Goal: Information Seeking & Learning: Learn about a topic

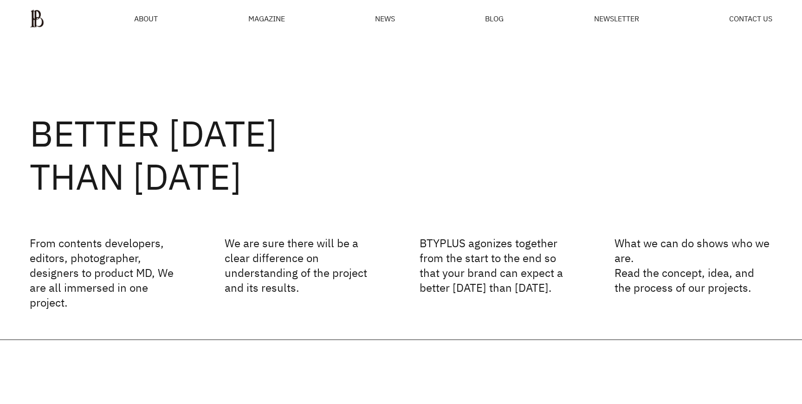
click at [261, 17] on div "MAGAZINE" at bounding box center [266, 18] width 37 height 7
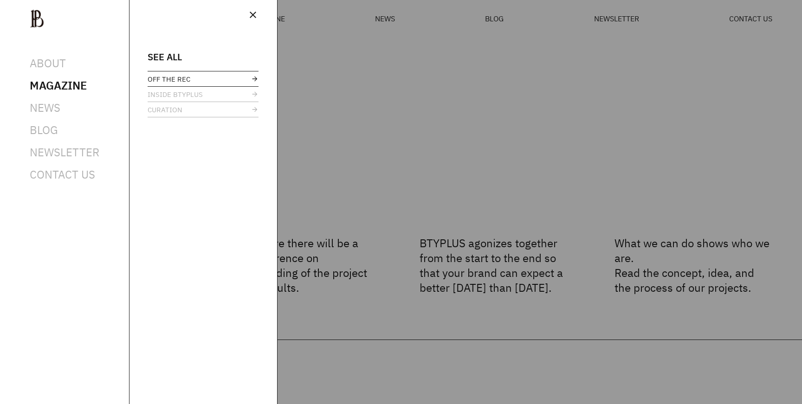
click at [175, 80] on span "OFF THE REC" at bounding box center [169, 79] width 43 height 7
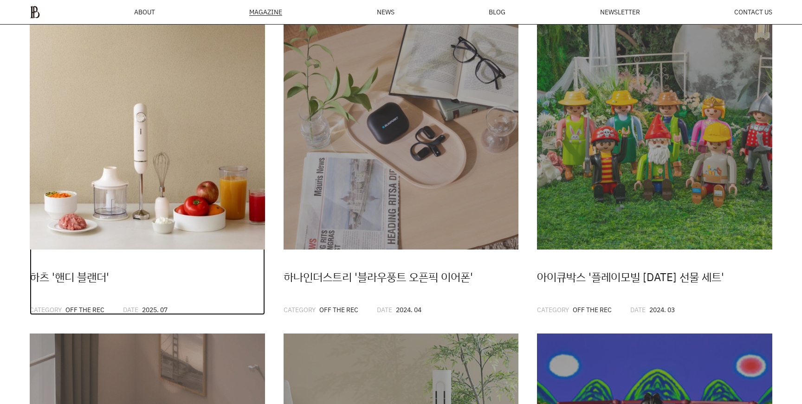
click at [253, 86] on img at bounding box center [147, 132] width 235 height 235
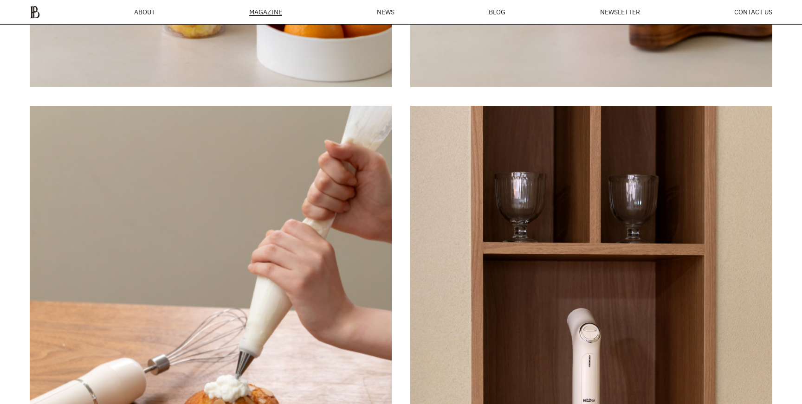
scroll to position [2772, 0]
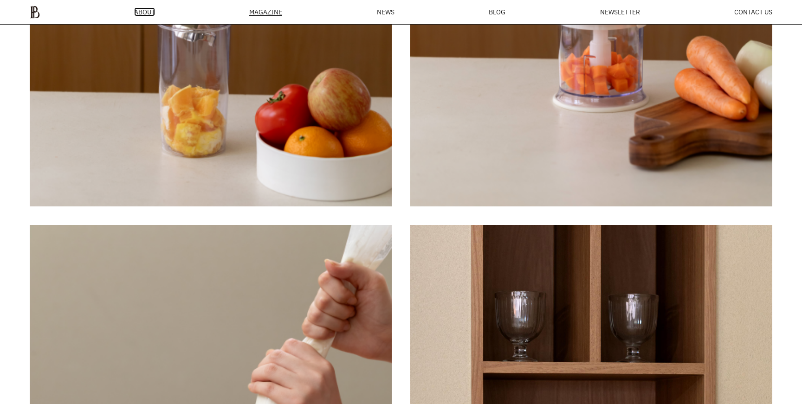
click at [149, 11] on span "ABOUT" at bounding box center [144, 12] width 21 height 7
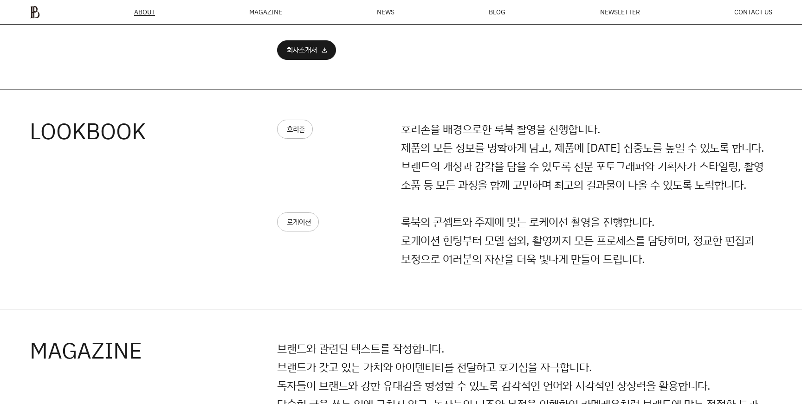
click at [279, 13] on div "MAGAZINE" at bounding box center [265, 12] width 33 height 7
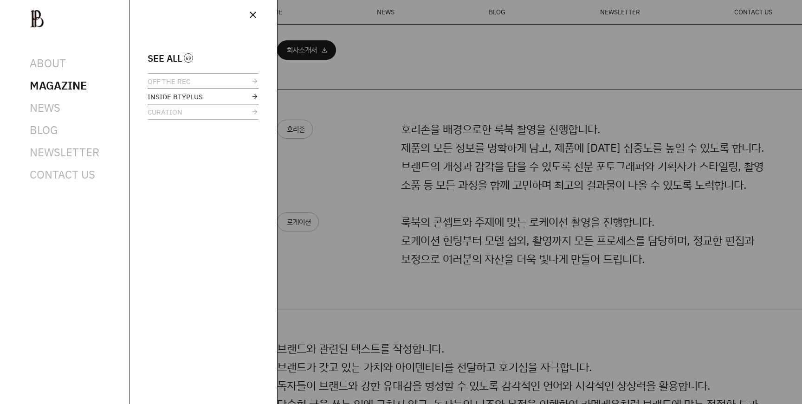
click at [164, 95] on span "INSIDE BTYPLUS" at bounding box center [175, 96] width 55 height 7
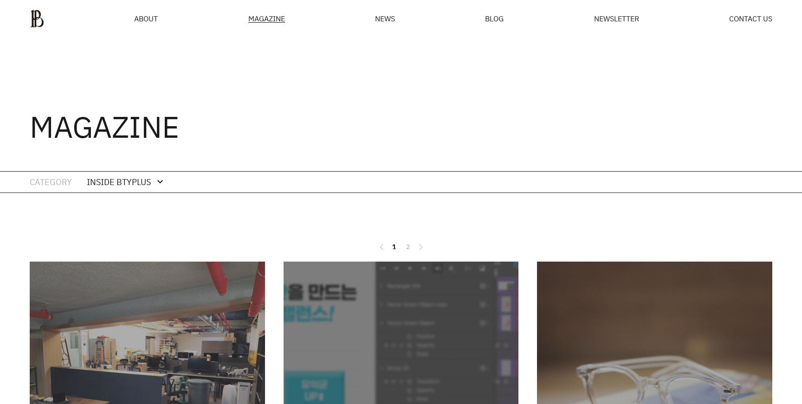
click at [273, 20] on div "MAGAZINE" at bounding box center [266, 19] width 37 height 8
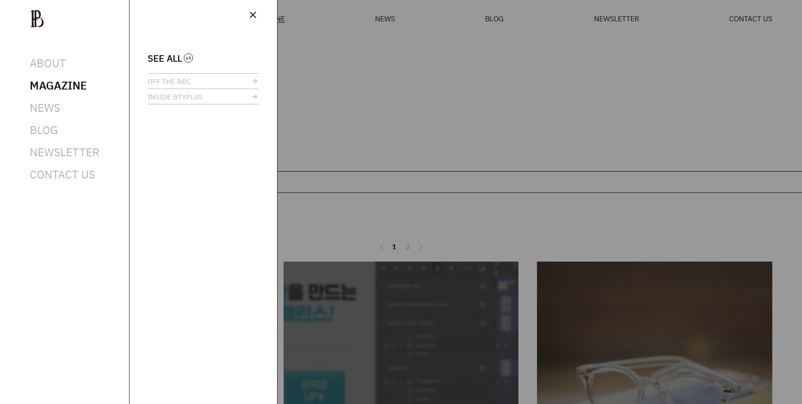
click at [382, 38] on div at bounding box center [401, 202] width 802 height 404
click at [179, 55] on span "SEE ALL" at bounding box center [165, 58] width 34 height 7
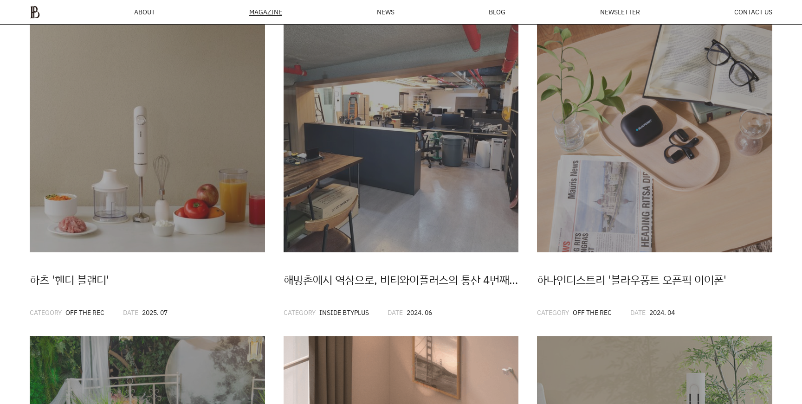
scroll to position [13, 0]
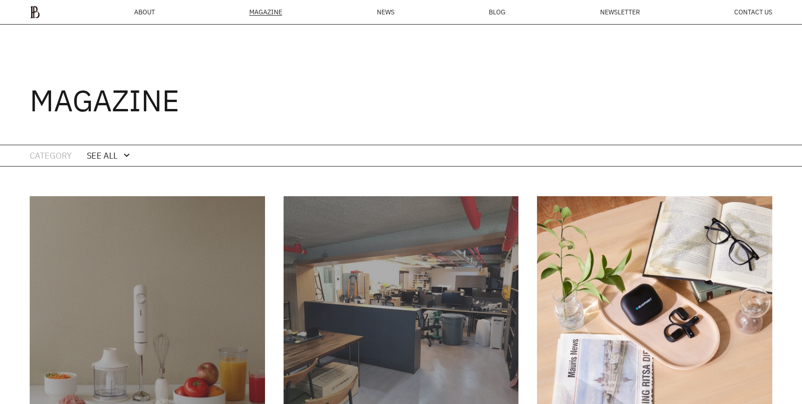
click at [630, 246] on img at bounding box center [654, 313] width 235 height 235
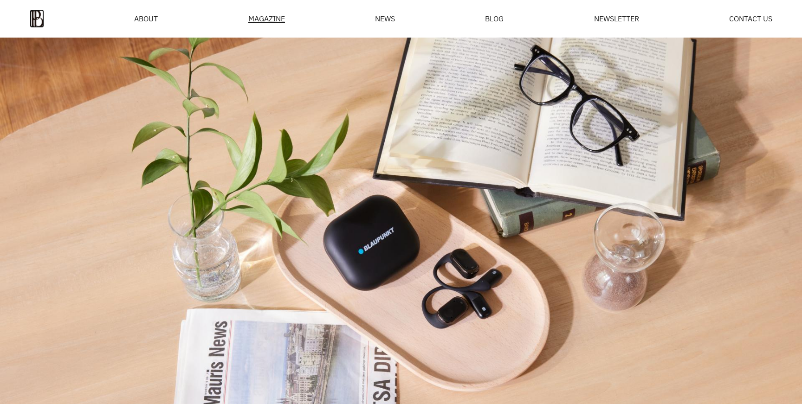
click at [33, 27] on img at bounding box center [37, 18] width 14 height 19
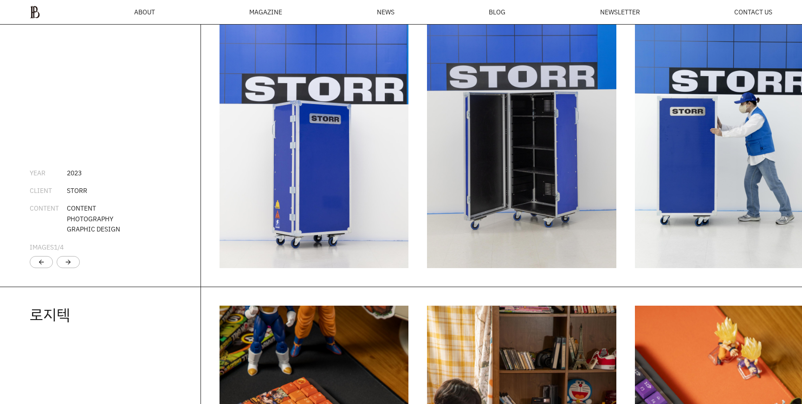
scroll to position [1506, 0]
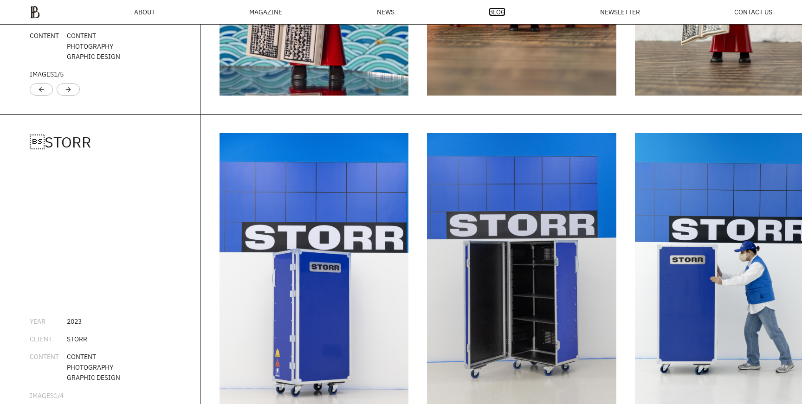
click at [496, 12] on span "BLOG" at bounding box center [497, 12] width 17 height 7
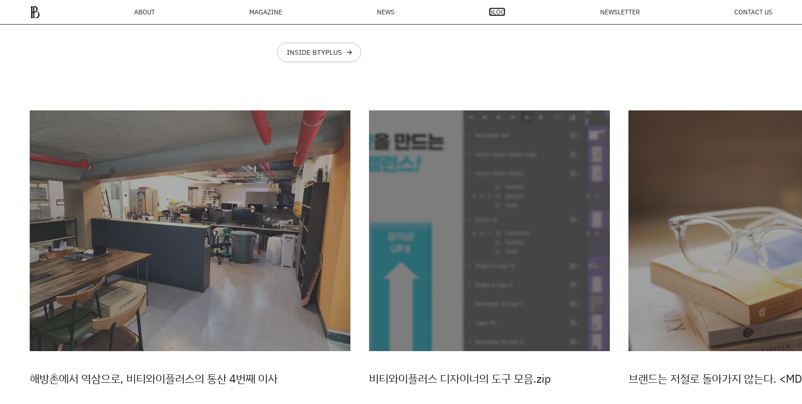
scroll to position [2619, 0]
